Goal: Task Accomplishment & Management: Manage account settings

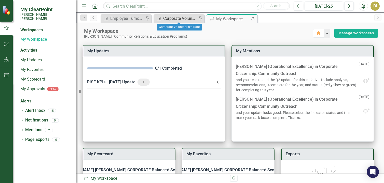
click at [179, 20] on div "Corporate Volunteerism Rate" at bounding box center [180, 18] width 34 height 6
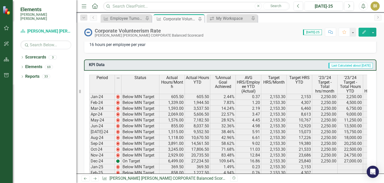
scroll to position [356, 0]
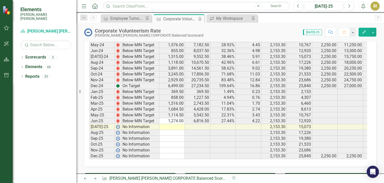
click at [179, 126] on td at bounding box center [171, 127] width 25 height 6
click at [174, 126] on td at bounding box center [171, 127] width 25 height 6
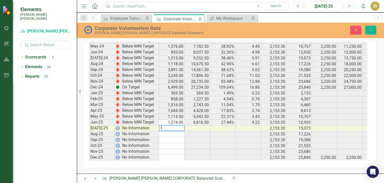
scroll to position [357, 0]
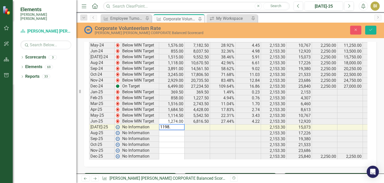
type textarea "1198.5"
click at [369, 32] on icon "Save" at bounding box center [370, 30] width 5 height 4
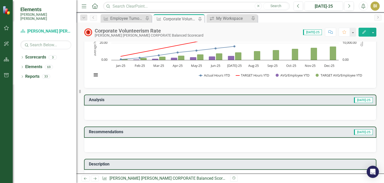
scroll to position [51, 0]
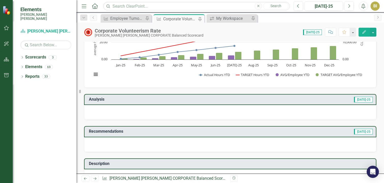
click at [325, 116] on div at bounding box center [230, 112] width 292 height 15
click at [358, 100] on span "[DATE]-25" at bounding box center [363, 100] width 19 height 6
click at [362, 34] on icon "Edit" at bounding box center [364, 32] width 5 height 4
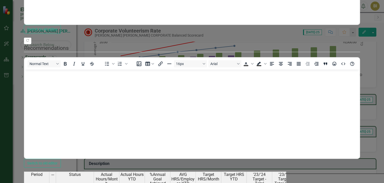
scroll to position [0, 0]
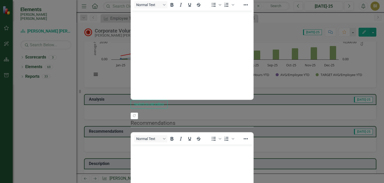
click at [166, 23] on body "Rich Text Area. Press ALT-0 for help." at bounding box center [192, 49] width 122 height 76
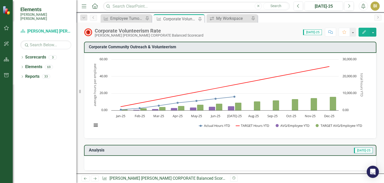
click at [312, 32] on span "[DATE]-25" at bounding box center [312, 33] width 19 height 6
click at [314, 33] on span "[DATE]-25" at bounding box center [312, 33] width 19 height 6
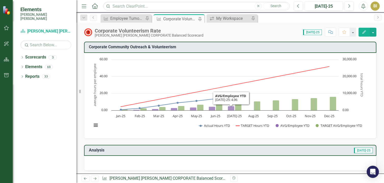
click at [216, 111] on rect "Interactive chart" at bounding box center [228, 95] width 278 height 76
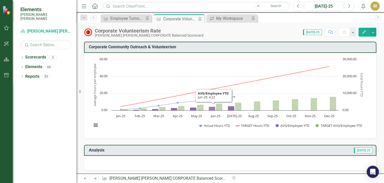
click at [210, 108] on icon "Jun-25, 4.22074303. AVG/Employee YTD." at bounding box center [212, 109] width 7 height 4
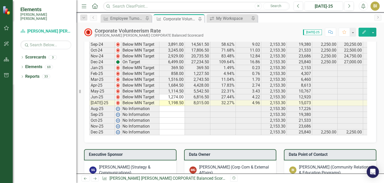
scroll to position [382, 0]
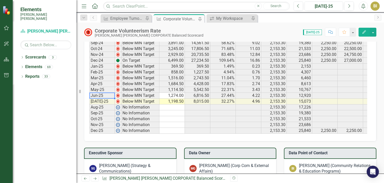
click at [112, 96] on td "Jun-25" at bounding box center [101, 96] width 25 height 6
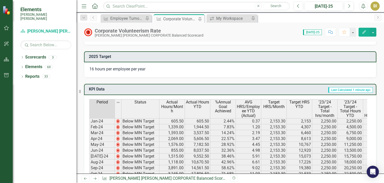
scroll to position [178, 0]
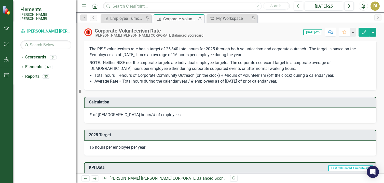
click at [316, 33] on span "[DATE]-25" at bounding box center [312, 33] width 19 height 6
click at [221, 20] on div "My Workspace" at bounding box center [233, 18] width 34 height 6
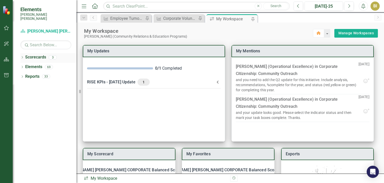
click at [22, 56] on icon at bounding box center [22, 57] width 1 height 2
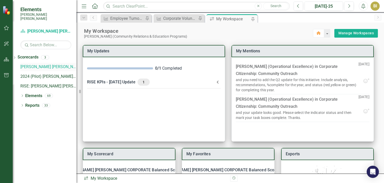
click at [39, 64] on link "[PERSON_NAME] [PERSON_NAME] CORPORATE Balanced Scorecard" at bounding box center [48, 67] width 56 height 6
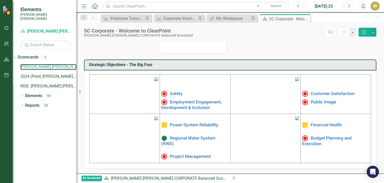
scroll to position [162, 0]
click at [326, 100] on link "Public Image" at bounding box center [323, 102] width 25 height 5
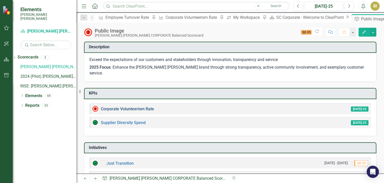
click at [121, 107] on link "Corporate Volunteerism Rate" at bounding box center [127, 109] width 53 height 5
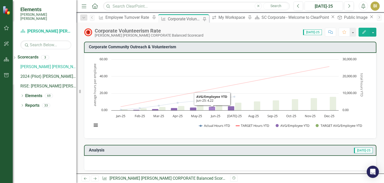
click at [212, 109] on icon "Jun-25, 4.22074303. AVG/Employee YTD." at bounding box center [212, 109] width 7 height 4
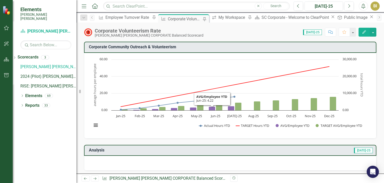
click at [218, 116] on text "Jun-25" at bounding box center [215, 116] width 10 height 5
click at [313, 32] on span "[DATE]-25" at bounding box center [312, 33] width 19 height 6
click at [371, 33] on button "button" at bounding box center [373, 32] width 7 height 9
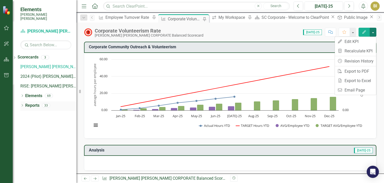
click at [21, 105] on icon "Dropdown" at bounding box center [22, 106] width 4 height 3
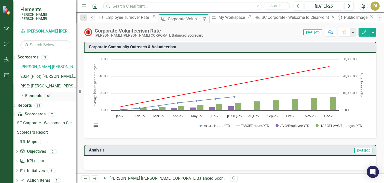
click at [22, 95] on icon "Dropdown" at bounding box center [22, 96] width 4 height 3
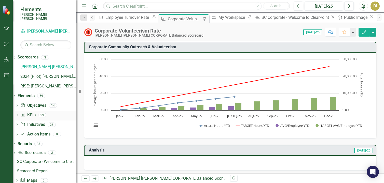
click at [19, 114] on icon "Dropdown" at bounding box center [17, 115] width 4 height 3
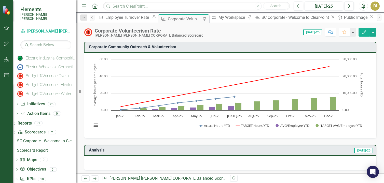
scroll to position [280, 0]
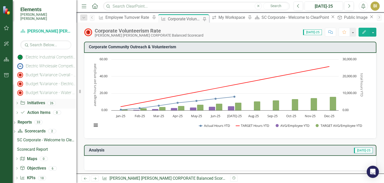
click at [19, 102] on icon "Dropdown" at bounding box center [17, 103] width 4 height 3
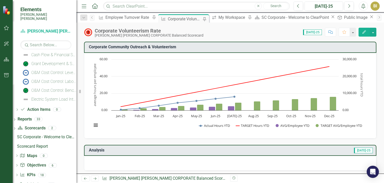
scroll to position [200, 0]
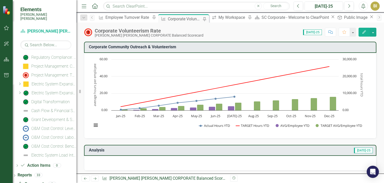
click at [315, 32] on span "[DATE]-25" at bounding box center [312, 33] width 19 height 6
click at [85, 8] on icon "Menu" at bounding box center [84, 5] width 7 height 5
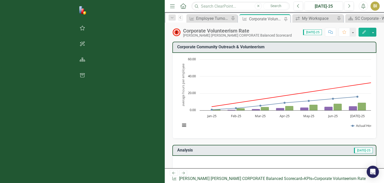
click at [178, 18] on icon "Previous" at bounding box center [180, 17] width 4 height 3
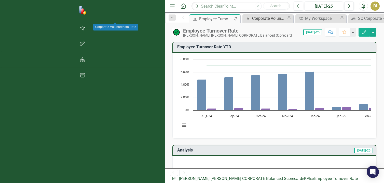
click at [252, 18] on div "Corporate Volunteerism Rate" at bounding box center [269, 18] width 34 height 6
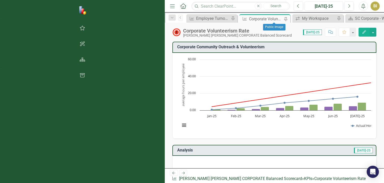
click at [316, 31] on span "[DATE]-25" at bounding box center [312, 33] width 19 height 6
click at [351, 36] on button "button" at bounding box center [352, 32] width 7 height 9
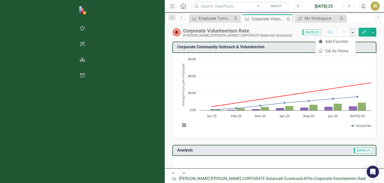
click at [351, 36] on button "button" at bounding box center [352, 32] width 7 height 9
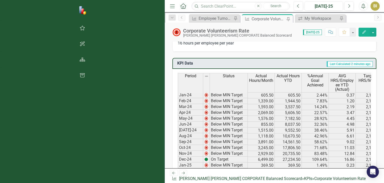
scroll to position [255, 0]
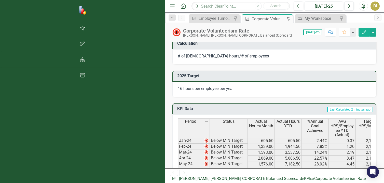
click at [343, 107] on span "Last Calculated 2 minutes ago" at bounding box center [350, 110] width 46 height 6
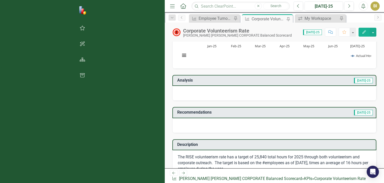
scroll to position [51, 0]
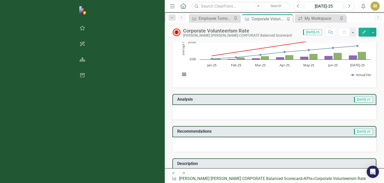
click at [361, 101] on span "[DATE]-25" at bounding box center [363, 100] width 19 height 6
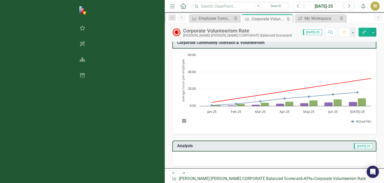
scroll to position [0, 0]
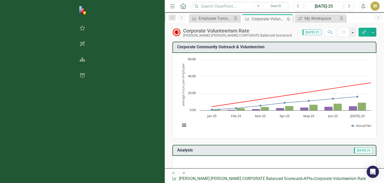
click at [350, 35] on button "button" at bounding box center [352, 32] width 7 height 9
click at [246, 45] on h3 "Corporate Community Outreach & Volunteerism" at bounding box center [275, 47] width 196 height 5
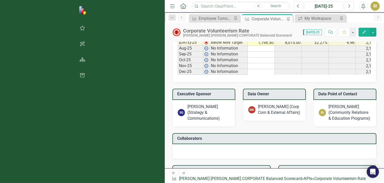
scroll to position [602, 0]
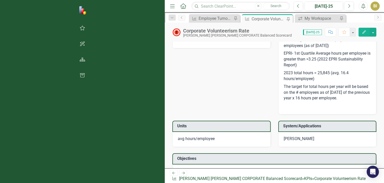
click at [355, 172] on span "Q2-25" at bounding box center [361, 175] width 14 height 6
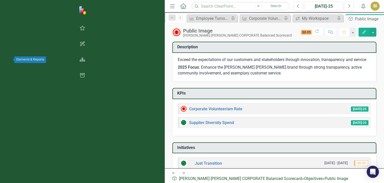
click at [77, 57] on button "button" at bounding box center [82, 59] width 11 height 11
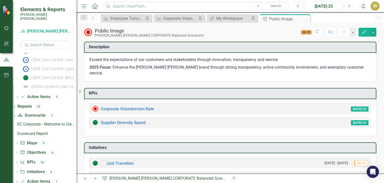
scroll to position [277, 0]
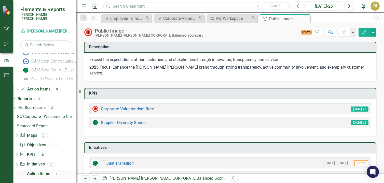
click at [50, 173] on link "Action Item Action Items" at bounding box center [35, 174] width 30 height 6
click at [19, 173] on icon "Dropdown" at bounding box center [17, 174] width 4 height 3
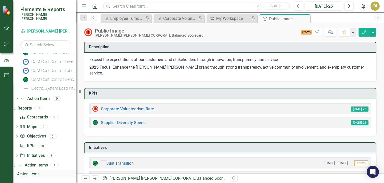
click at [36, 172] on div "Action Items" at bounding box center [46, 174] width 59 height 5
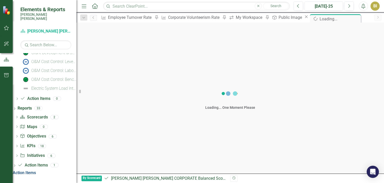
scroll to position [258, 0]
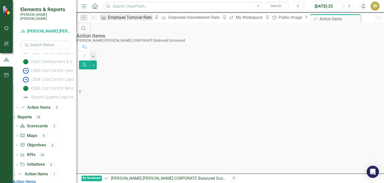
click at [110, 17] on div "Employee Turnover Rate​" at bounding box center [130, 17] width 45 height 6
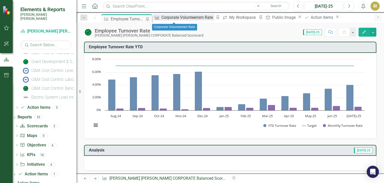
click at [176, 17] on div "Corporate Volunteerism Rate" at bounding box center [187, 17] width 53 height 6
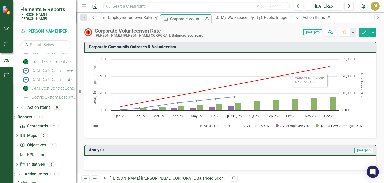
click at [312, 33] on span "[DATE]-25" at bounding box center [312, 33] width 19 height 6
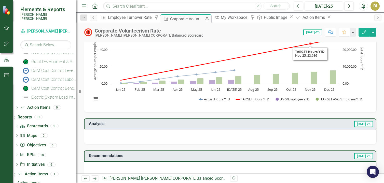
scroll to position [51, 0]
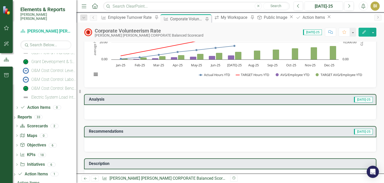
click at [359, 100] on span "[DATE]-25" at bounding box center [363, 100] width 19 height 6
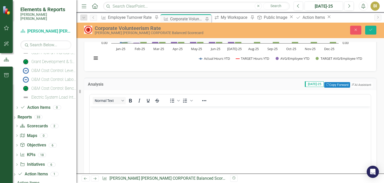
scroll to position [76, 0]
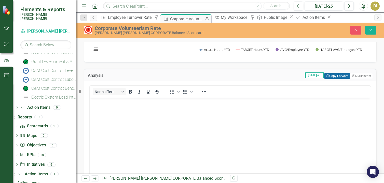
click at [328, 75] on button "Copy Forward Copy Forward" at bounding box center [337, 76] width 26 height 6
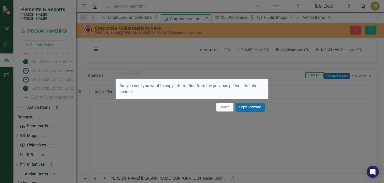
click at [255, 107] on button "Copy Forward" at bounding box center [249, 107] width 29 height 9
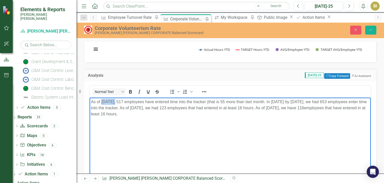
drag, startPoint x: 115, startPoint y: 101, endPoint x: 187, endPoint y: 195, distance: 118.2
click at [101, 101] on p "As of June 30, 517 employees have entered time into the tracker (that is 55 mor…" at bounding box center [230, 108] width 278 height 18
click at [127, 102] on p "As of July 31, 517 employees have entered time into the tracker (that is 55 mor…" at bounding box center [230, 108] width 278 height 18
drag, startPoint x: 123, startPoint y: 101, endPoint x: 119, endPoint y: 102, distance: 4.3
click at [119, 102] on p "As of July 31, 517 employees have entered time into the tracker (that is 55 mor…" at bounding box center [230, 108] width 278 height 18
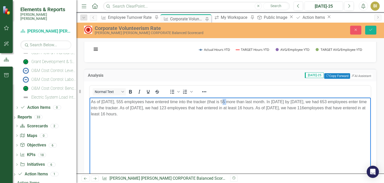
drag, startPoint x: 224, startPoint y: 101, endPoint x: 221, endPoint y: 101, distance: 2.8
click at [221, 101] on p "As of July 31, 555 employees have entered time into the tracker (that is 55 mor…" at bounding box center [230, 108] width 278 height 18
click at [263, 101] on p "As of July 31, 555 employees have entered time into the tracker (that is 38 mor…" at bounding box center [230, 108] width 278 height 18
click at [264, 101] on p "As of July 31, 555 employees have entered time into the tracker (that is 38 mor…" at bounding box center [230, 108] width 278 height 18
drag, startPoint x: 302, startPoint y: 101, endPoint x: 287, endPoint y: 101, distance: 15.0
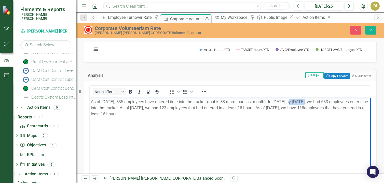
click at [287, 101] on p "As of July 31, 555 employees have entered time into the tracker (that is 38 mor…" at bounding box center [230, 108] width 278 height 18
drag, startPoint x: 324, startPoint y: 102, endPoint x: 318, endPoint y: 102, distance: 6.1
click at [318, 102] on p "As of July 31, 555 employees have entered time into the tracker (that is 38 mor…" at bounding box center [230, 108] width 278 height 18
drag, startPoint x: 140, startPoint y: 107, endPoint x: 130, endPoint y: 109, distance: 10.1
click at [130, 109] on p "As of July 31, 555 employees have entered time into the tracker (that is 38 mor…" at bounding box center [230, 108] width 278 height 18
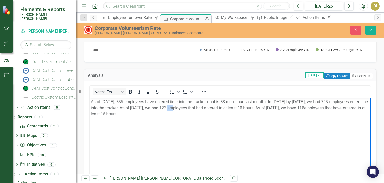
drag, startPoint x: 171, startPoint y: 107, endPoint x: 167, endPoint y: 107, distance: 3.6
click at [167, 107] on p "As of July 31, 555 employees have entered time into the tracker (that is 38 mor…" at bounding box center [230, 108] width 278 height 18
drag, startPoint x: 280, startPoint y: 107, endPoint x: 271, endPoint y: 109, distance: 9.3
click at [271, 109] on p "As of July 31, 555 employees have entered time into the tracker (that is 38 mor…" at bounding box center [230, 108] width 278 height 18
click at [313, 106] on p "As of July 31, 555 employees have entered time into the tracker (that is 38 mor…" at bounding box center [230, 108] width 278 height 18
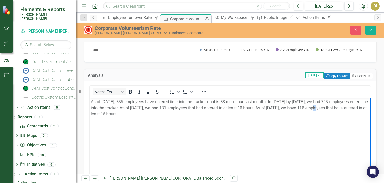
drag, startPoint x: 312, startPoint y: 107, endPoint x: 309, endPoint y: 106, distance: 2.9
click at [309, 106] on p "As of July 31, 555 employees have entered time into the tracker (that is 38 mor…" at bounding box center [230, 108] width 278 height 18
click at [175, 129] on body "As of [DATE], 555 employees have entered time into the tracker (that is 38 more…" at bounding box center [230, 135] width 281 height 76
click at [373, 33] on button "Save" at bounding box center [370, 30] width 11 height 9
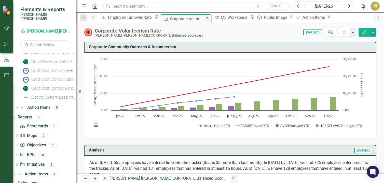
scroll to position [102, 0]
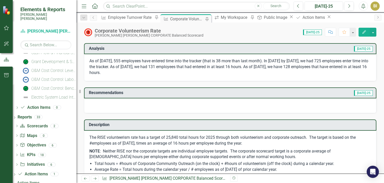
click at [363, 93] on span "[DATE]-25" at bounding box center [363, 93] width 19 height 6
click at [360, 92] on span "[DATE]-25" at bounding box center [363, 93] width 19 height 6
click at [361, 93] on span "[DATE]-25" at bounding box center [363, 93] width 19 height 6
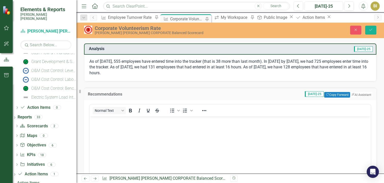
scroll to position [0, 0]
click at [335, 93] on button "Copy Forward Copy Forward" at bounding box center [337, 95] width 26 height 6
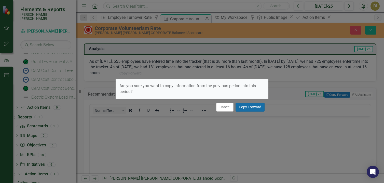
click at [245, 108] on button "Copy Forward" at bounding box center [249, 107] width 29 height 9
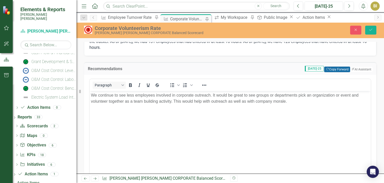
scroll to position [102, 0]
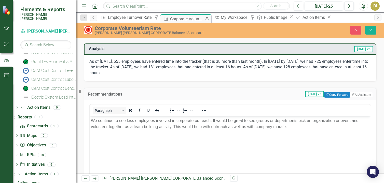
click at [210, 120] on p "We continue to see less employees involved in corporate outreach. It would be g…" at bounding box center [230, 124] width 278 height 12
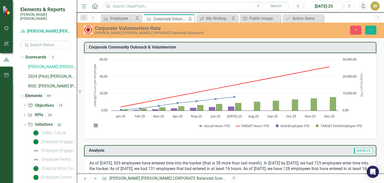
scroll to position [102, 0]
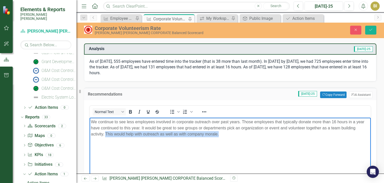
drag, startPoint x: 228, startPoint y: 134, endPoint x: 105, endPoint y: 137, distance: 123.0
click at [105, 137] on p "We continue to see less employees involved in corporate outreach over past year…" at bounding box center [230, 128] width 278 height 18
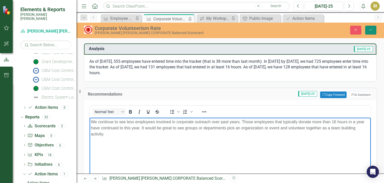
click at [373, 30] on button "Save" at bounding box center [370, 30] width 11 height 9
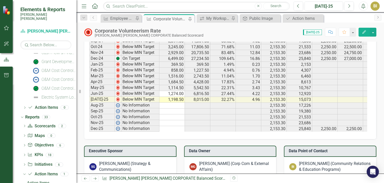
scroll to position [407, 0]
